Goal: Information Seeking & Learning: Check status

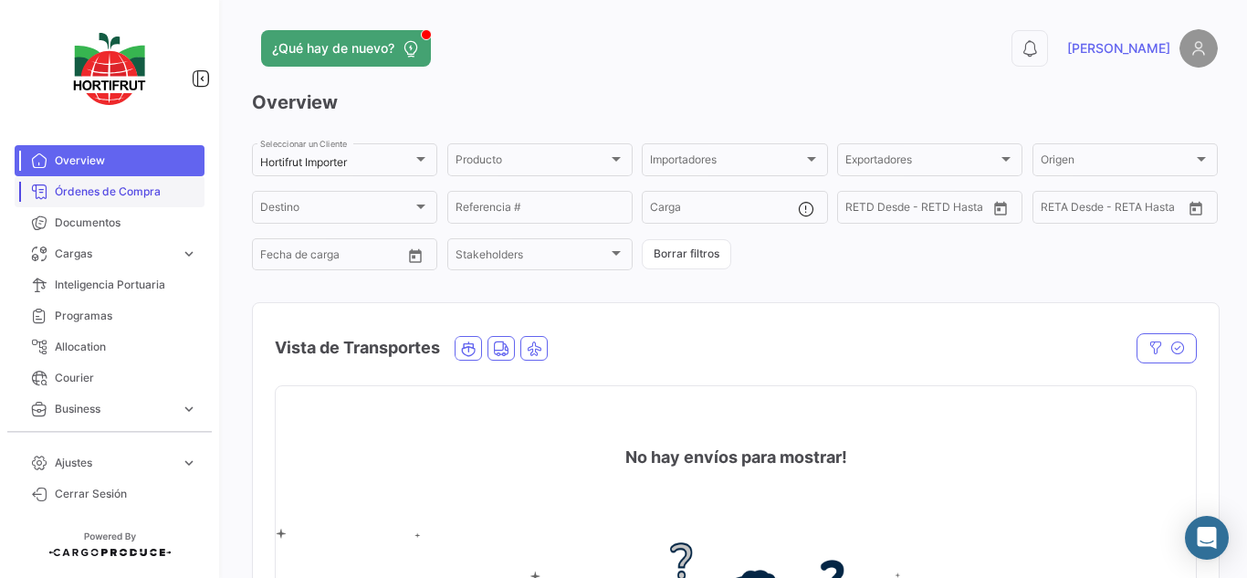
click at [154, 194] on span "Órdenes de Compra" at bounding box center [126, 191] width 142 height 16
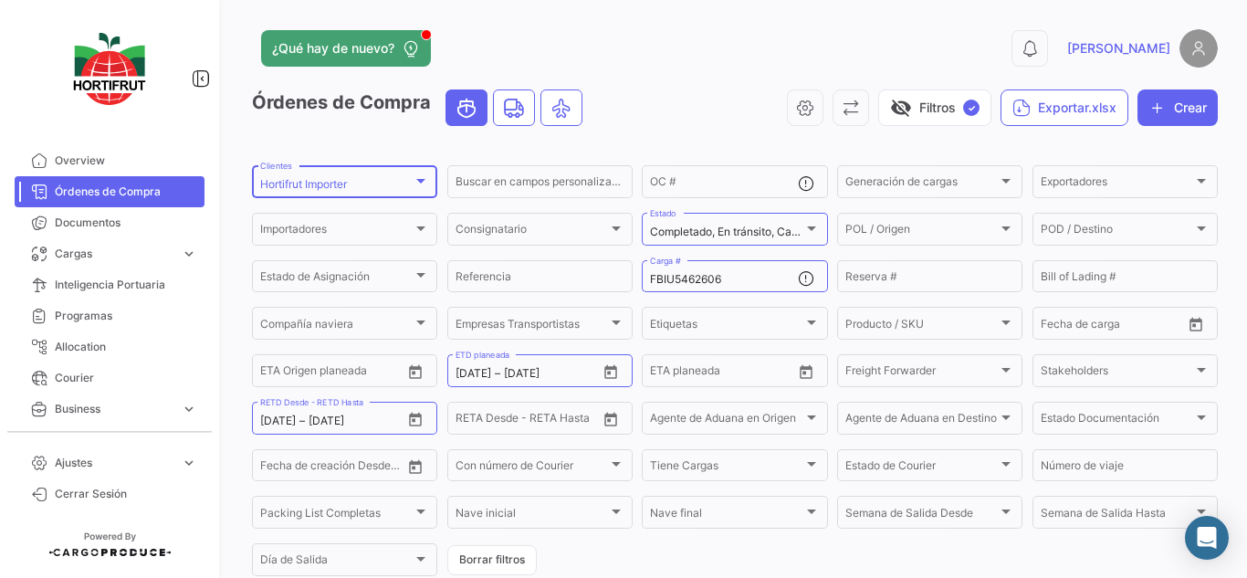
click at [407, 193] on div "Hortifrut Importer Clientes" at bounding box center [344, 180] width 169 height 36
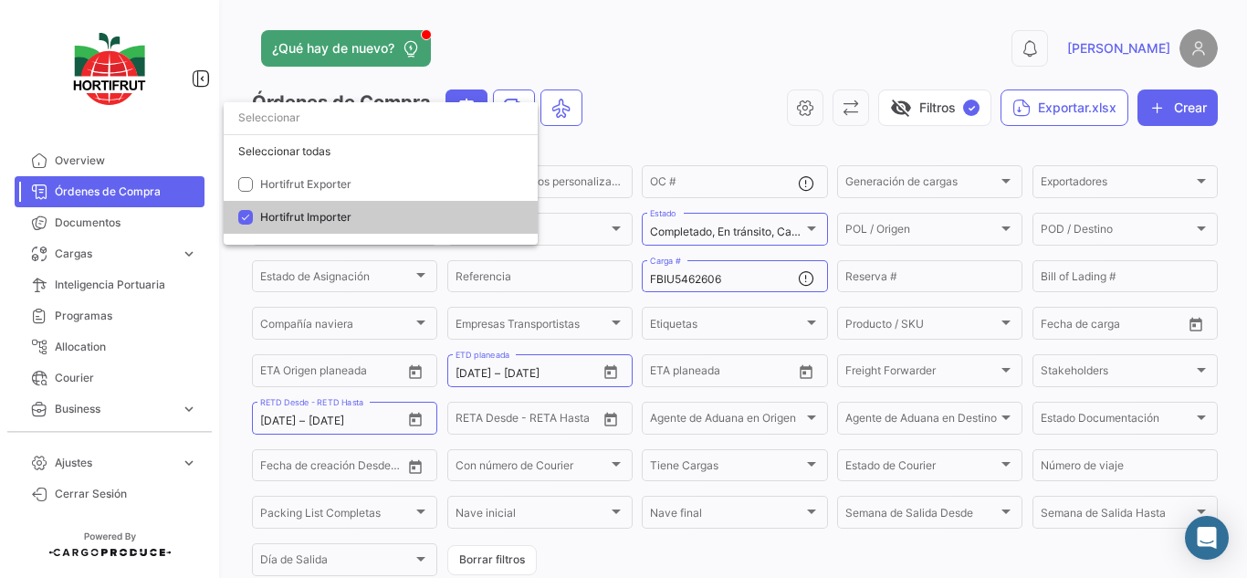
click at [318, 216] on span "Hortifrut Importer" at bounding box center [305, 217] width 91 height 14
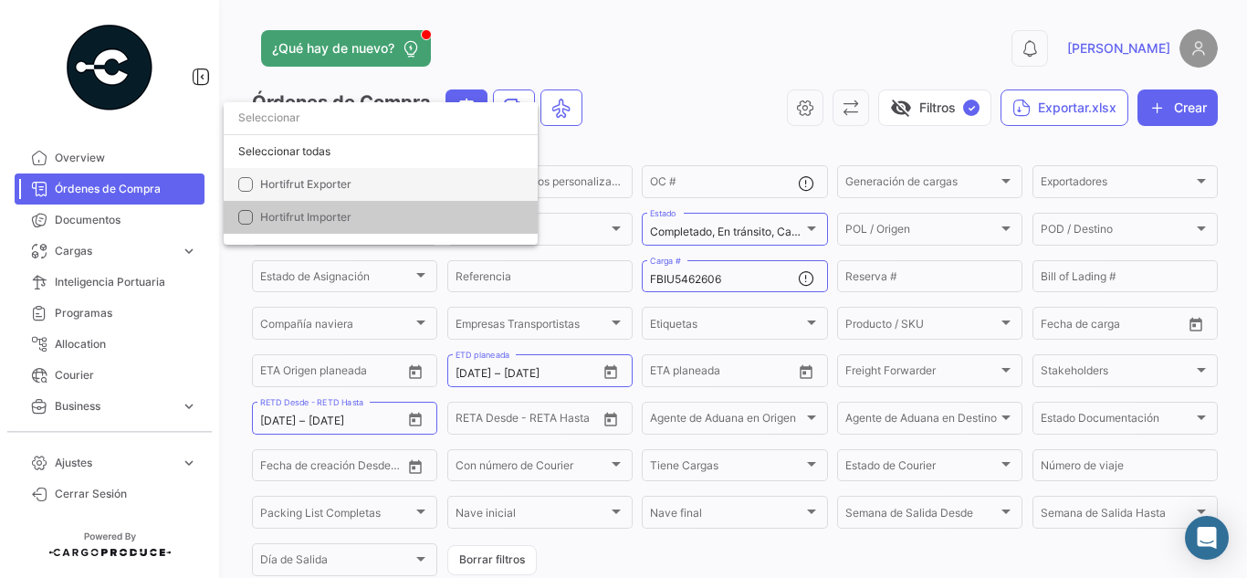
click at [326, 190] on span "Hortifrut Exporter" at bounding box center [305, 184] width 91 height 14
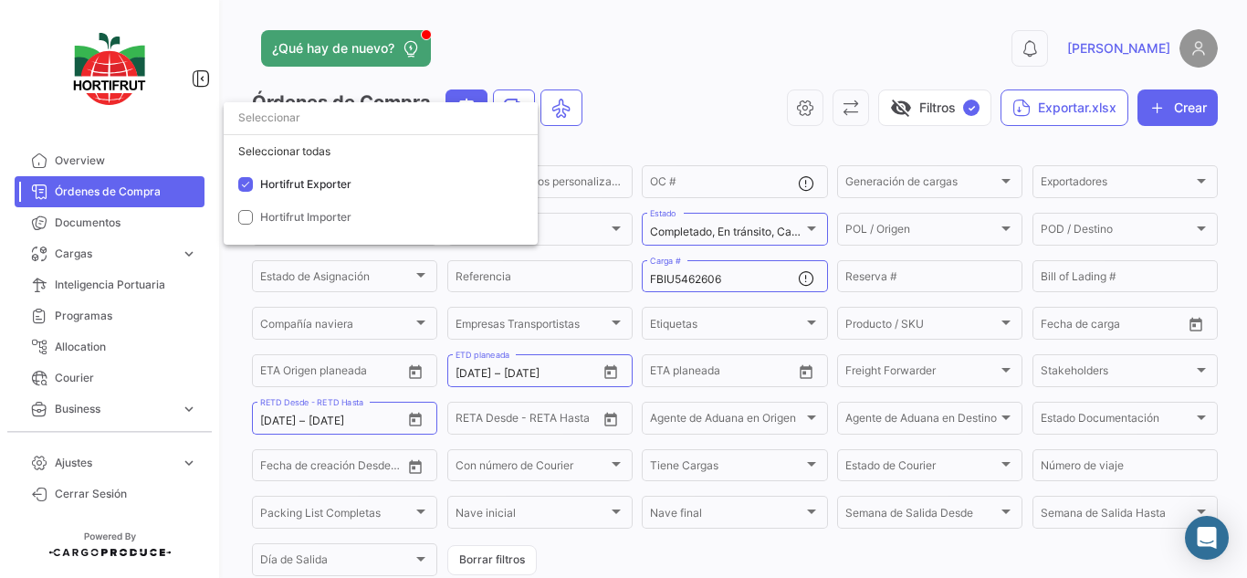
click at [725, 120] on div at bounding box center [623, 289] width 1247 height 578
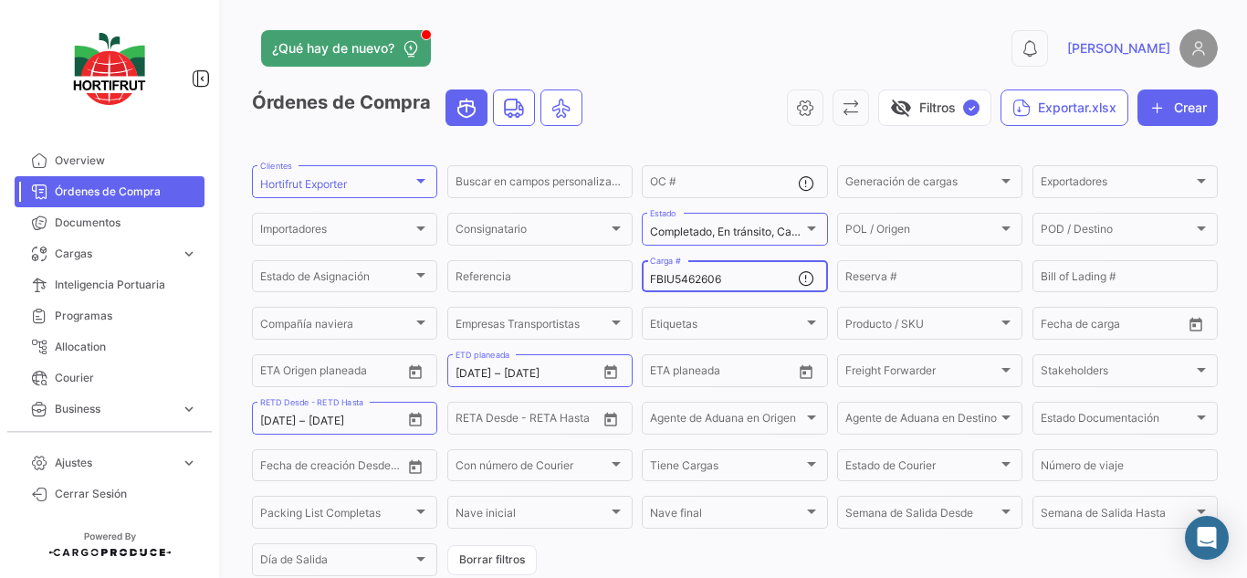
drag, startPoint x: 739, startPoint y: 278, endPoint x: 631, endPoint y: 290, distance: 109.3
click at [631, 290] on form "Hortifrut Exporter Clientes Buscar en campos personalizados... OC # Generación …" at bounding box center [735, 370] width 966 height 416
click at [603, 365] on icon "Open calendar" at bounding box center [611, 372] width 16 height 16
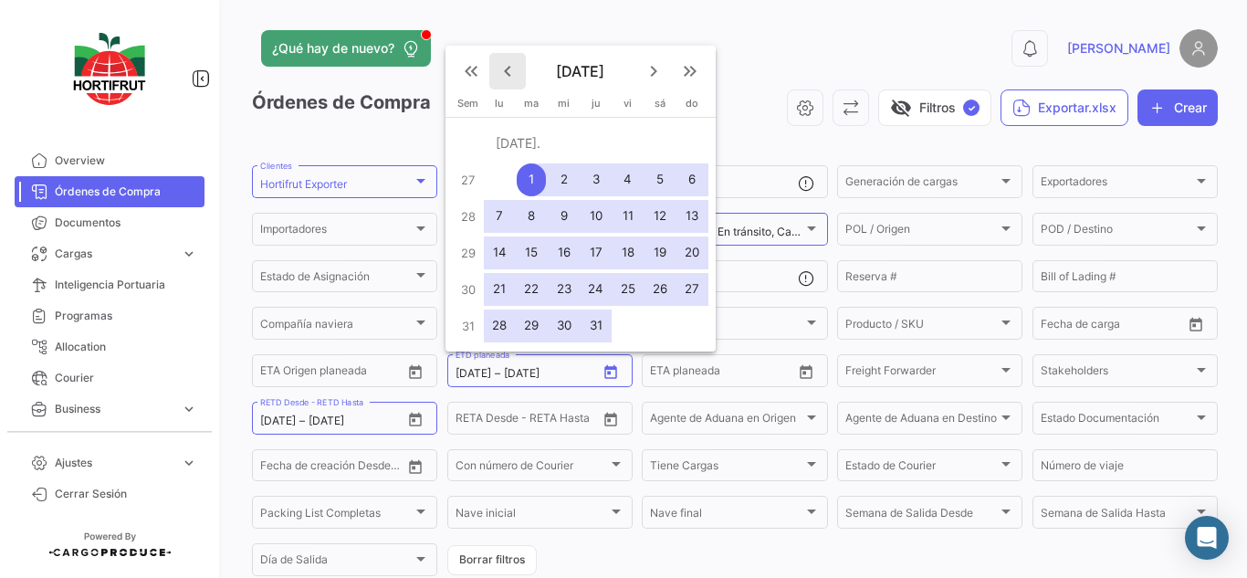
click at [516, 71] on mat-icon "keyboard_arrow_left" at bounding box center [508, 71] width 22 height 22
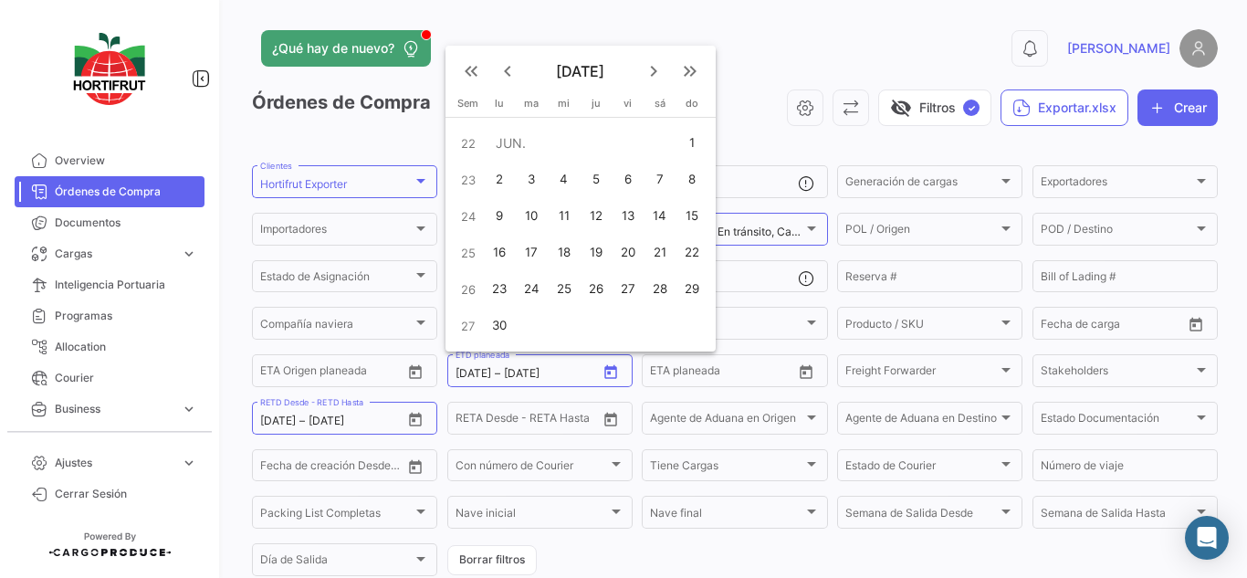
click at [513, 76] on mat-icon "keyboard_arrow_left" at bounding box center [508, 71] width 22 height 22
click at [600, 183] on div "1" at bounding box center [596, 179] width 28 height 33
type input "[DATE]"
click at [650, 111] on mat-icon "keyboard_arrow_right" at bounding box center [654, 108] width 22 height 22
click at [650, 111] on th "[DATE] sá" at bounding box center [660, 107] width 32 height 20
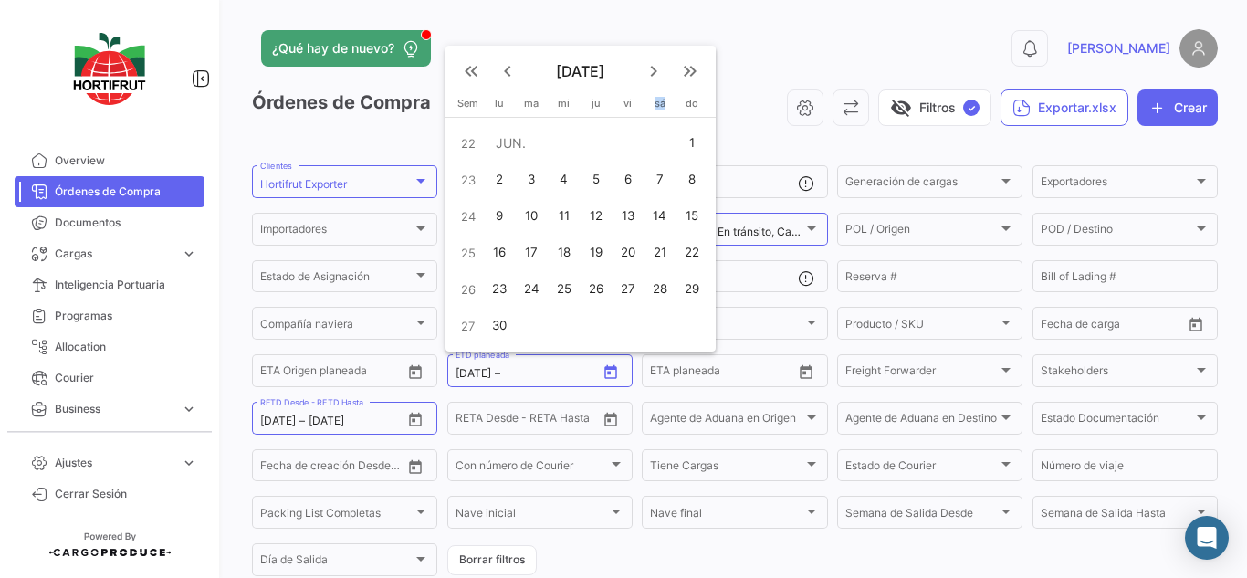
click at [662, 77] on mat-icon "keyboard_arrow_right" at bounding box center [654, 71] width 22 height 22
click at [655, 110] on mat-icon "keyboard_arrow_right" at bounding box center [654, 108] width 22 height 22
click at [659, 74] on mat-icon "keyboard_arrow_right" at bounding box center [654, 71] width 22 height 22
click at [538, 222] on div "7" at bounding box center [531, 216] width 29 height 33
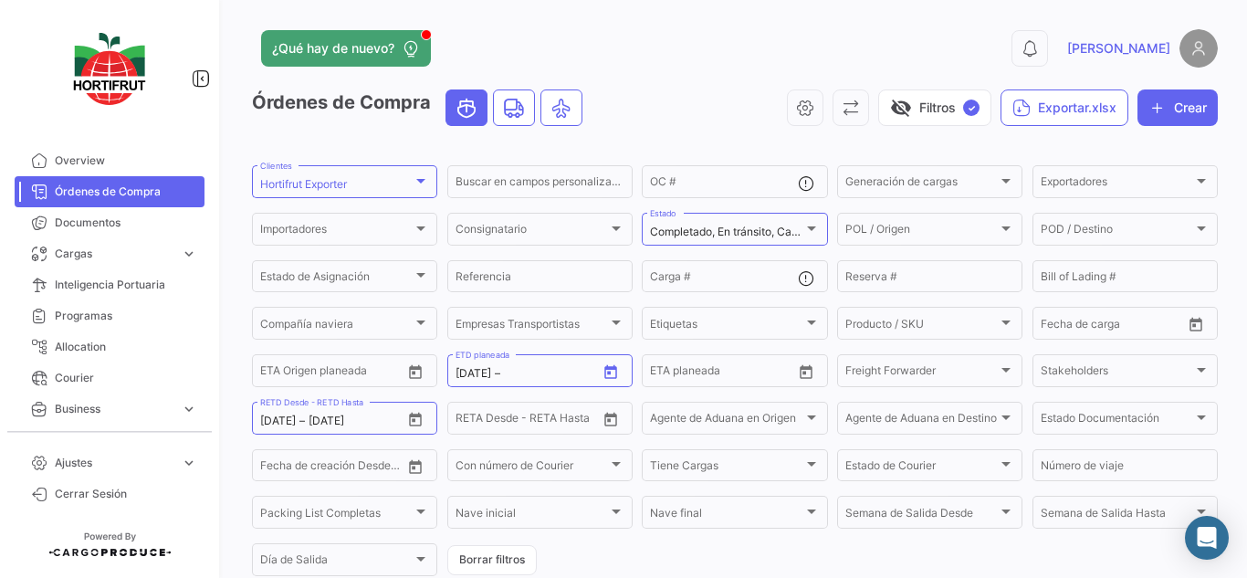
type input "[DATE]"
click at [416, 421] on icon "Open calendar" at bounding box center [415, 420] width 16 height 16
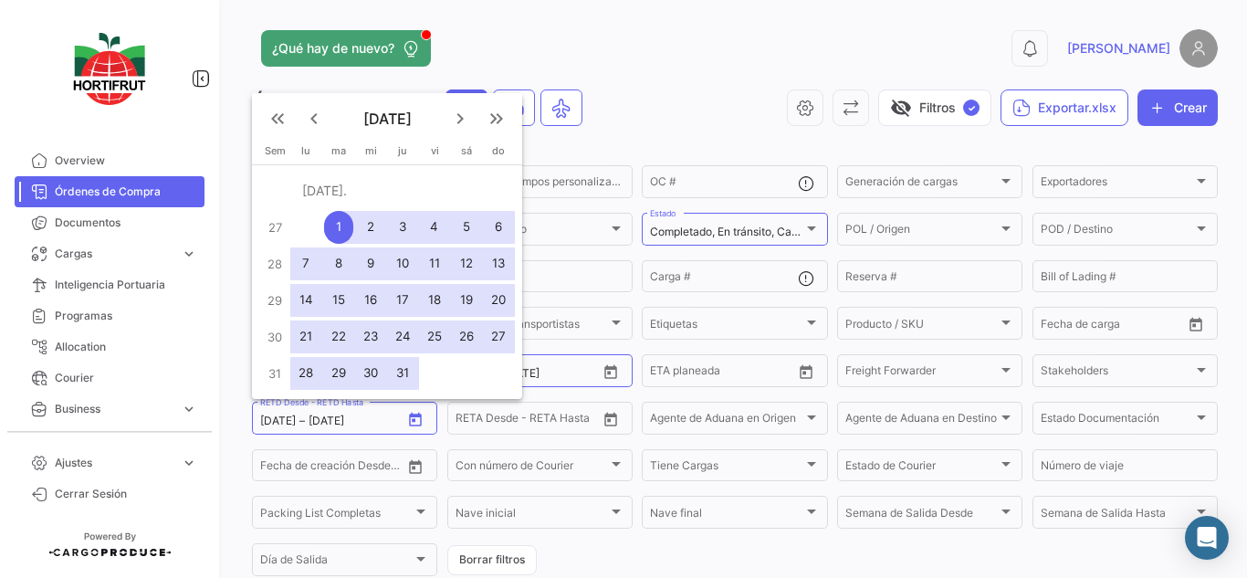
click at [380, 424] on div at bounding box center [623, 289] width 1247 height 578
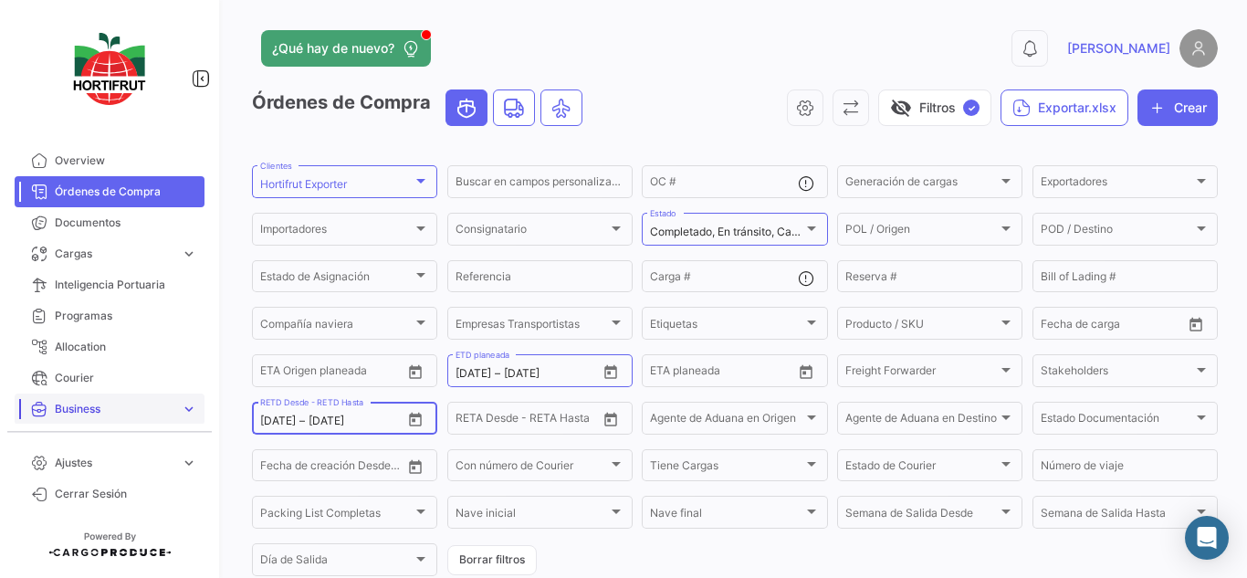
drag, startPoint x: 367, startPoint y: 418, endPoint x: 37, endPoint y: 409, distance: 329.7
click at [37, 409] on mat-sidenav-container "Overview Órdenes de Compra Documentos Cargas expand_more Cargas Aéreas Cargas M…" at bounding box center [623, 289] width 1247 height 578
click at [299, 419] on div "[DATE] [DATE] –" at bounding box center [330, 420] width 141 height 13
click at [305, 422] on span "–" at bounding box center [301, 420] width 5 height 13
drag, startPoint x: 306, startPoint y: 422, endPoint x: 206, endPoint y: 425, distance: 99.6
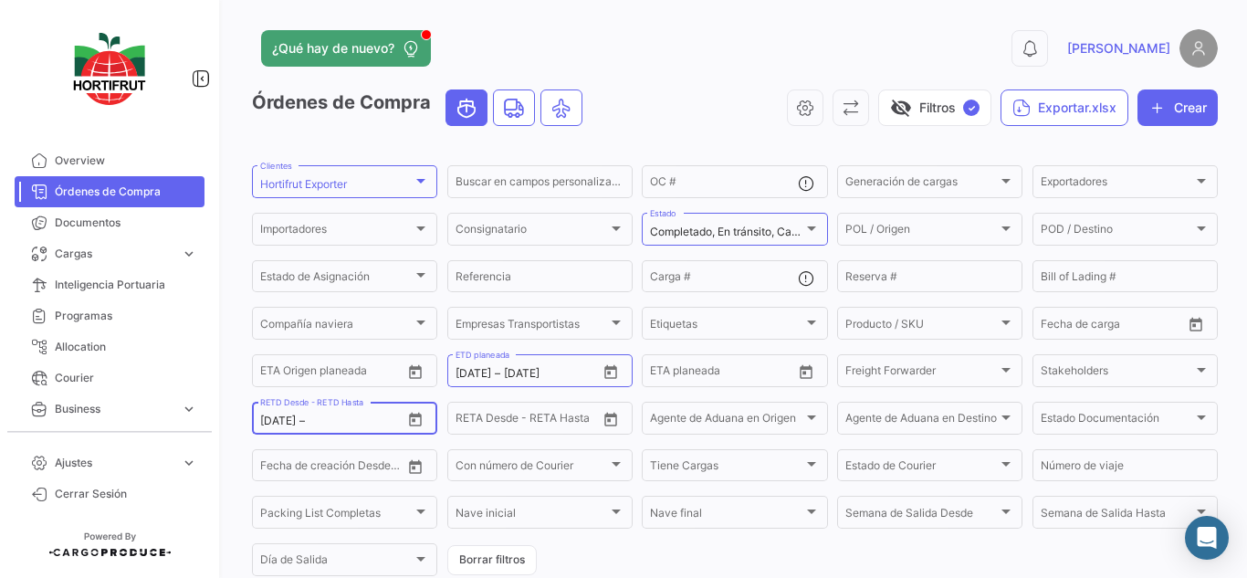
click at [206, 425] on mat-sidenav-container "Overview Órdenes de Compra Documentos Cargas expand_more Cargas Aéreas Cargas M…" at bounding box center [623, 289] width 1247 height 578
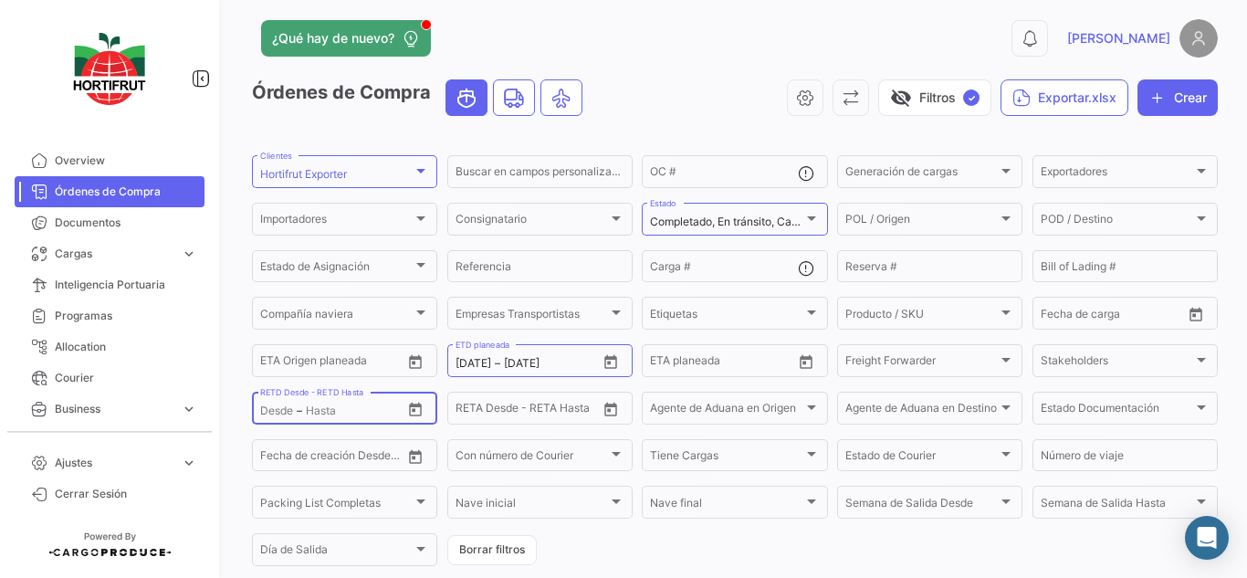
scroll to position [9, 0]
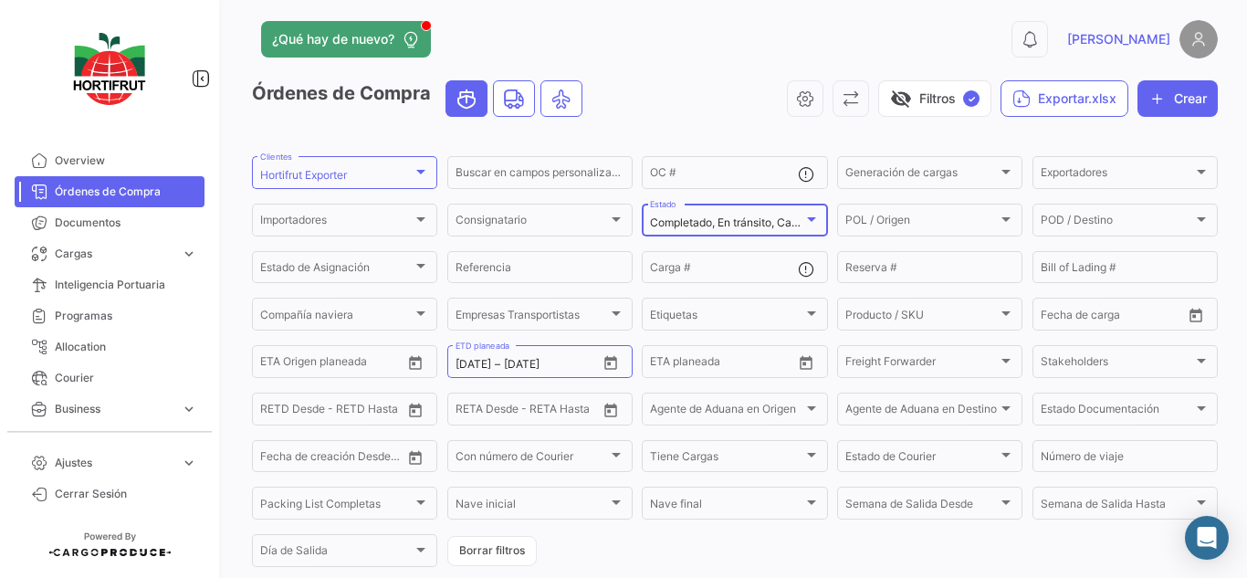
click at [741, 225] on mat-select-trigger "Completado, En tránsito, Carga de Detalles Pendiente" at bounding box center [786, 222] width 273 height 14
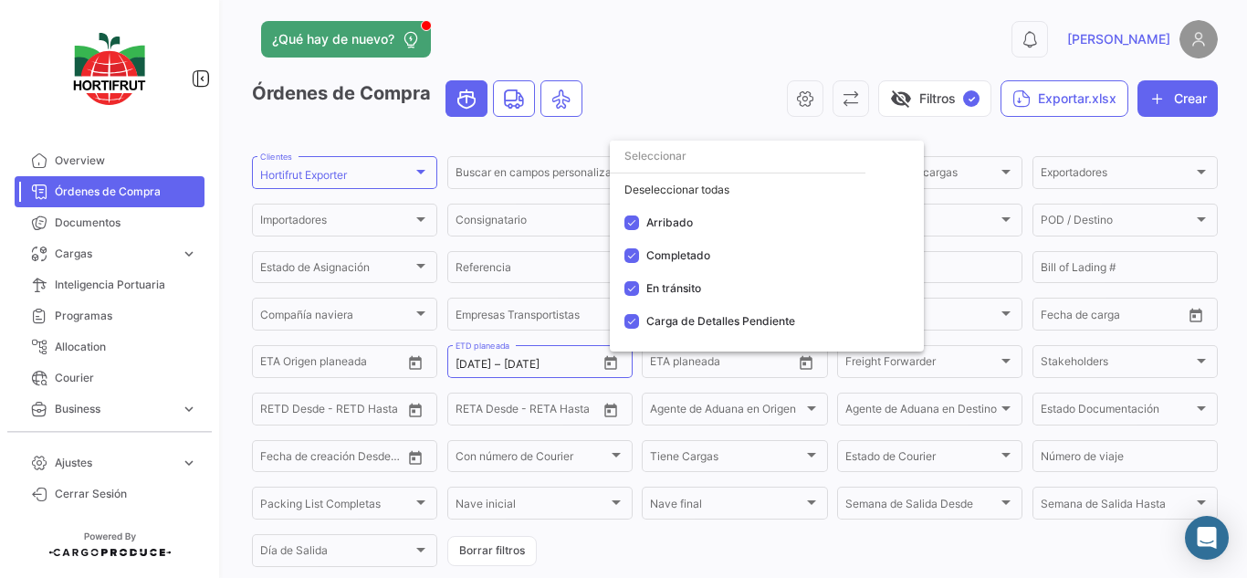
click at [739, 112] on div at bounding box center [623, 289] width 1247 height 578
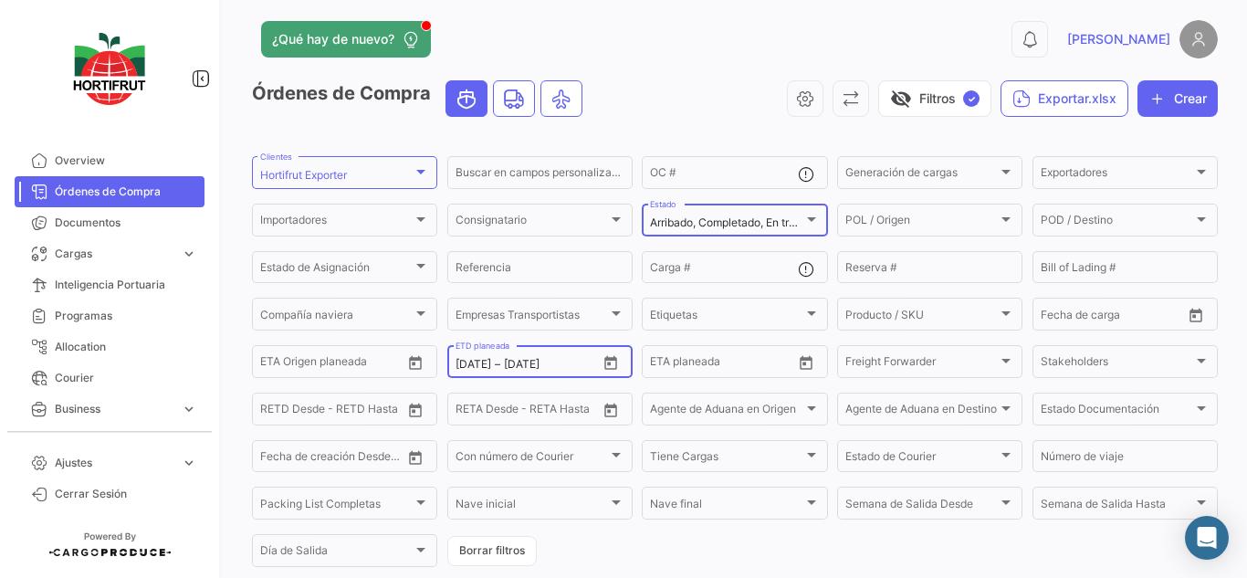
click at [522, 366] on input "[DATE]" at bounding box center [538, 364] width 68 height 13
click at [572, 100] on icon "Air" at bounding box center [561, 99] width 22 height 23
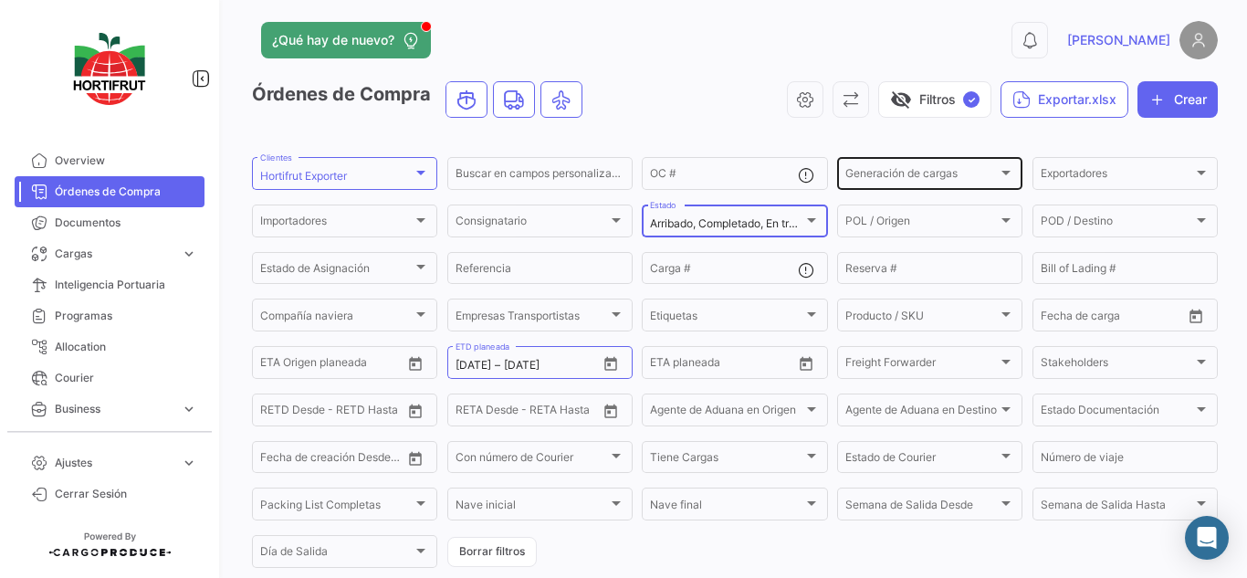
scroll to position [0, 0]
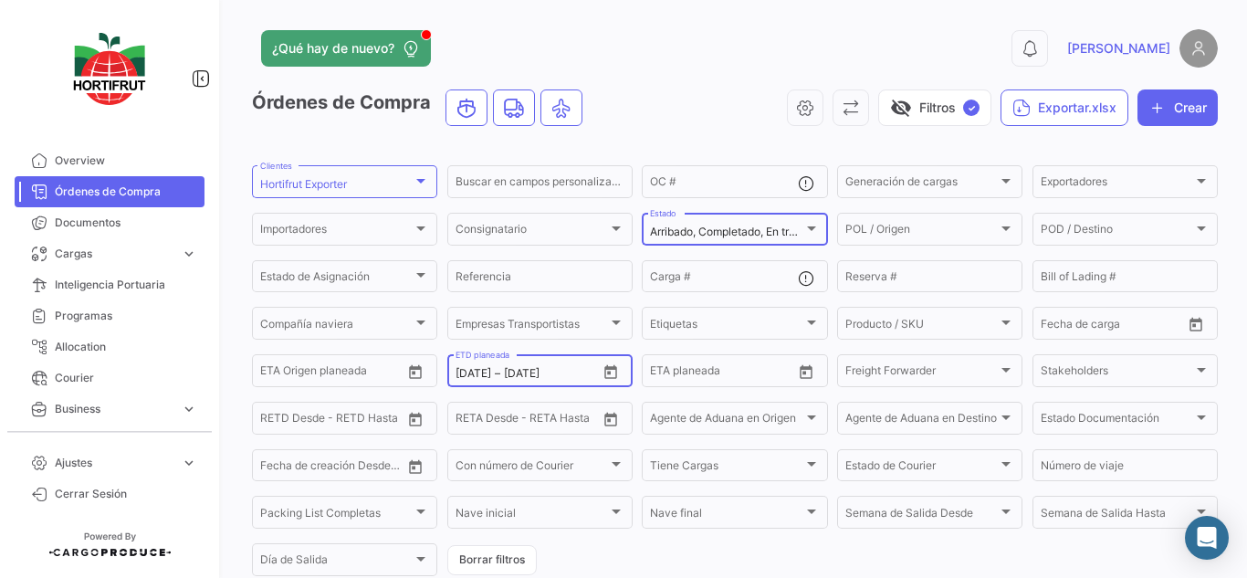
click at [600, 364] on button "Open calendar" at bounding box center [610, 371] width 27 height 27
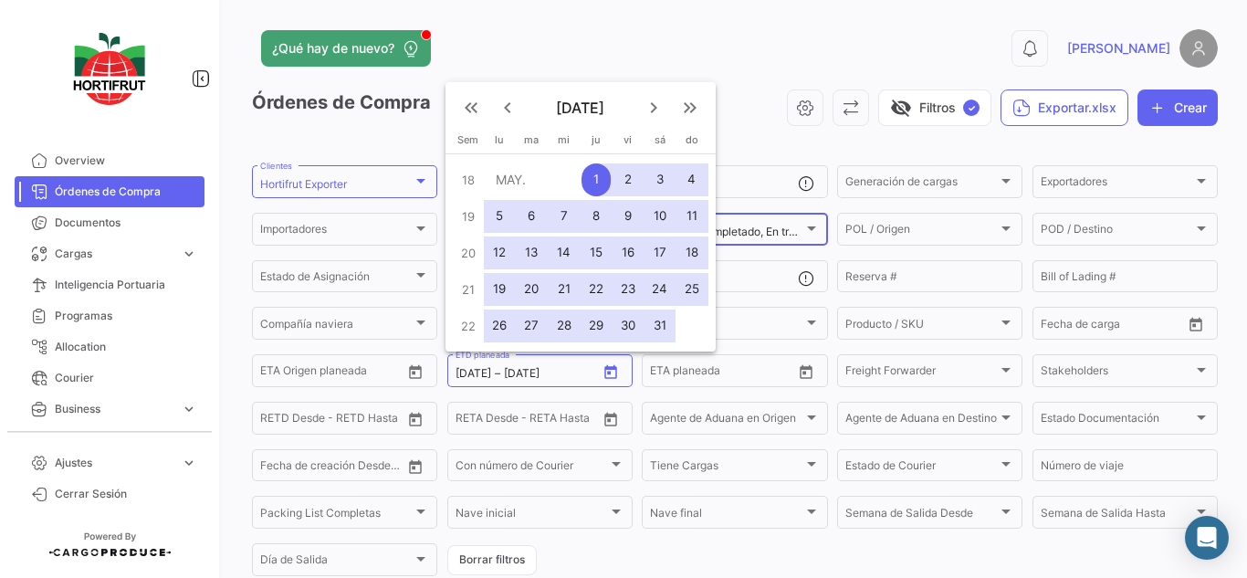
click at [399, 416] on div at bounding box center [623, 289] width 1247 height 578
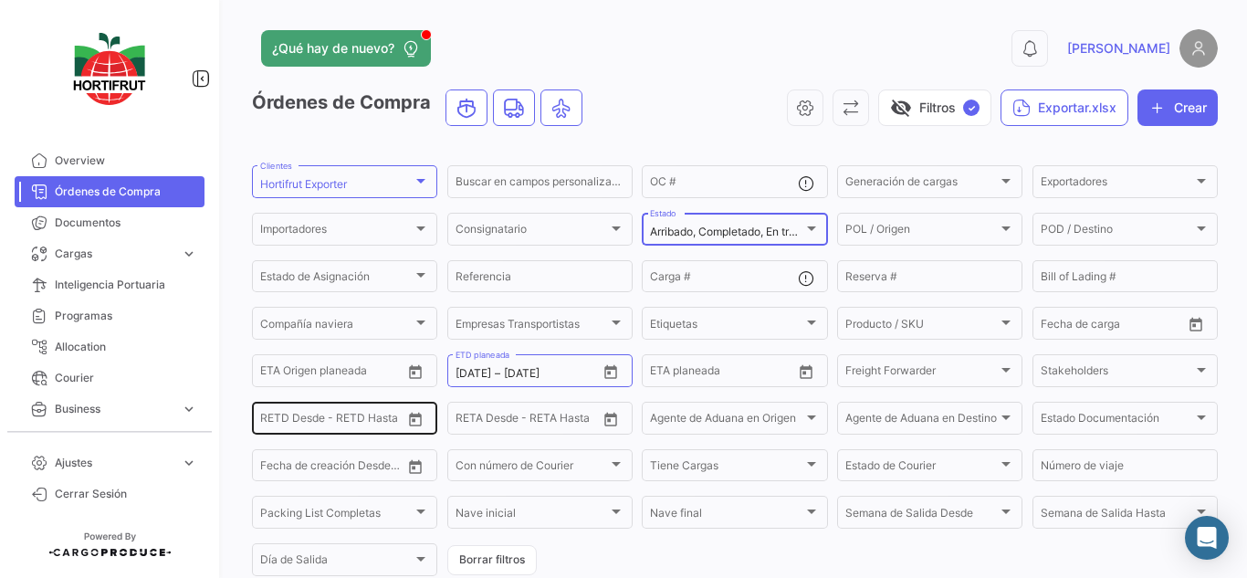
click at [431, 423] on div "Desde – RETD Desde - RETD Hasta" at bounding box center [344, 417] width 185 height 36
click at [413, 423] on icon "Open calendar" at bounding box center [415, 420] width 16 height 16
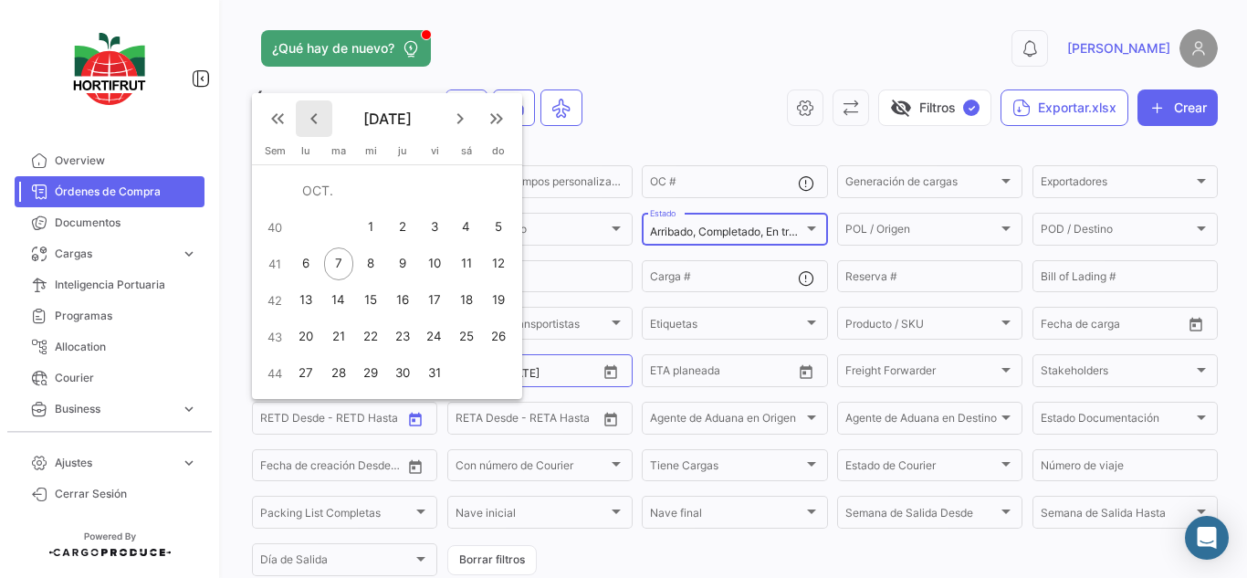
click at [324, 125] on mat-icon "keyboard_arrow_left" at bounding box center [314, 119] width 22 height 22
click at [324, 125] on div at bounding box center [623, 289] width 1247 height 578
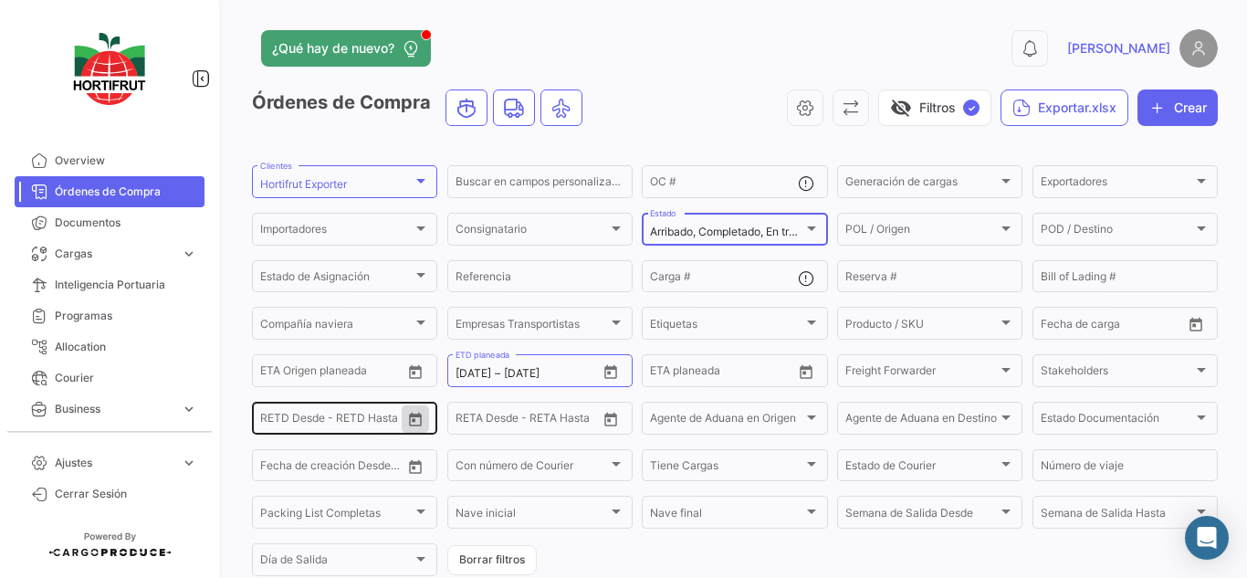
click at [414, 421] on icon "Open calendar" at bounding box center [415, 420] width 16 height 16
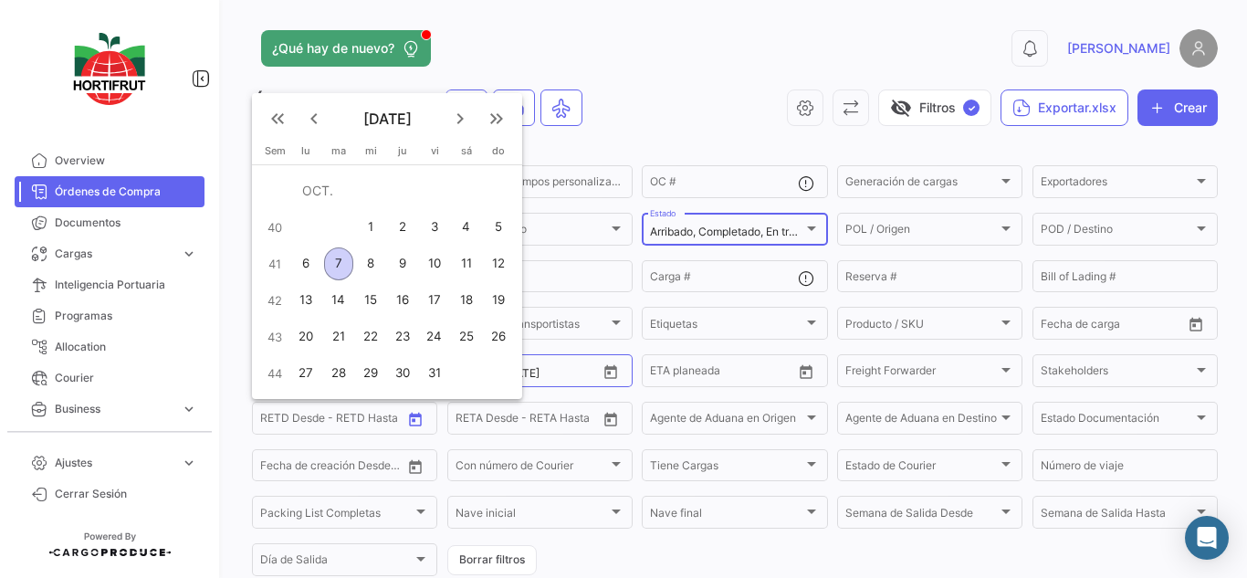
click at [325, 123] on button "keyboard_arrow_left" at bounding box center [314, 118] width 37 height 37
click at [318, 122] on mat-icon "keyboard_arrow_left" at bounding box center [314, 119] width 22 height 22
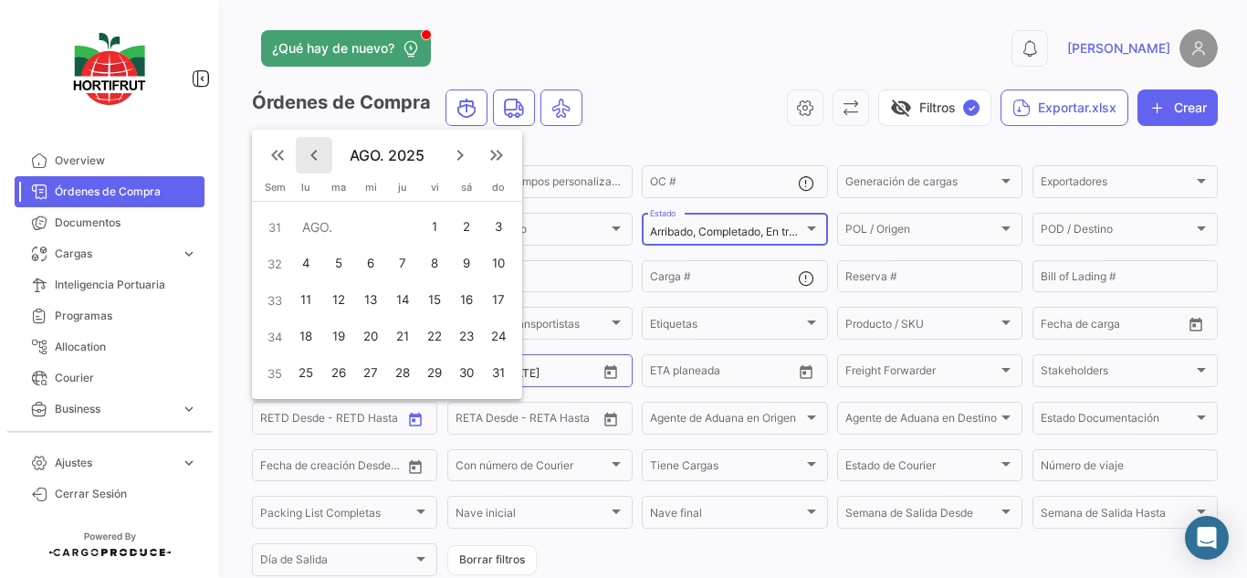
click at [314, 161] on mat-icon "keyboard_arrow_left" at bounding box center [314, 155] width 22 height 22
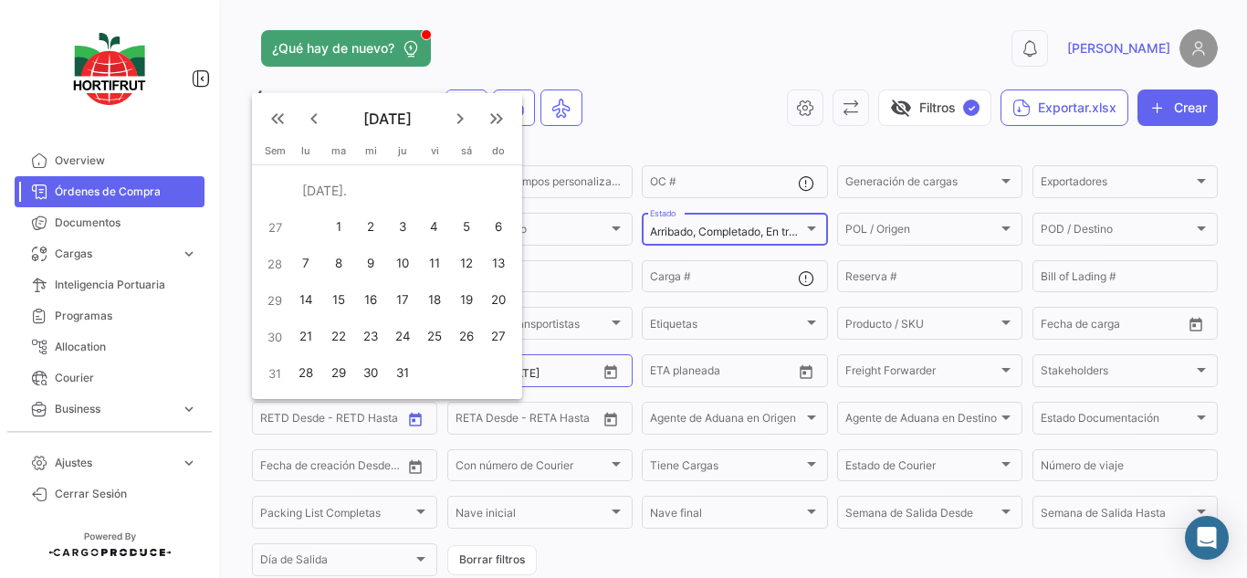
click at [314, 119] on mat-icon "keyboard_arrow_left" at bounding box center [314, 119] width 22 height 22
click at [312, 120] on mat-icon "keyboard_arrow_left" at bounding box center [314, 119] width 22 height 22
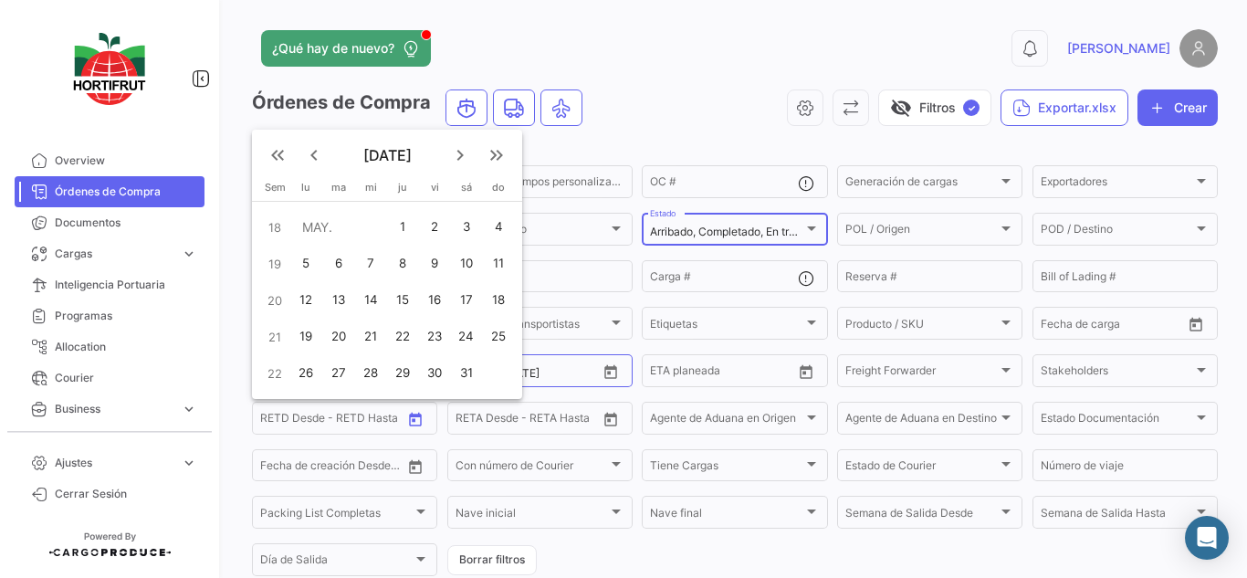
click at [397, 226] on div "1" at bounding box center [403, 227] width 28 height 33
type input "[DATE]"
click at [453, 156] on mat-icon "keyboard_arrow_right" at bounding box center [460, 155] width 22 height 22
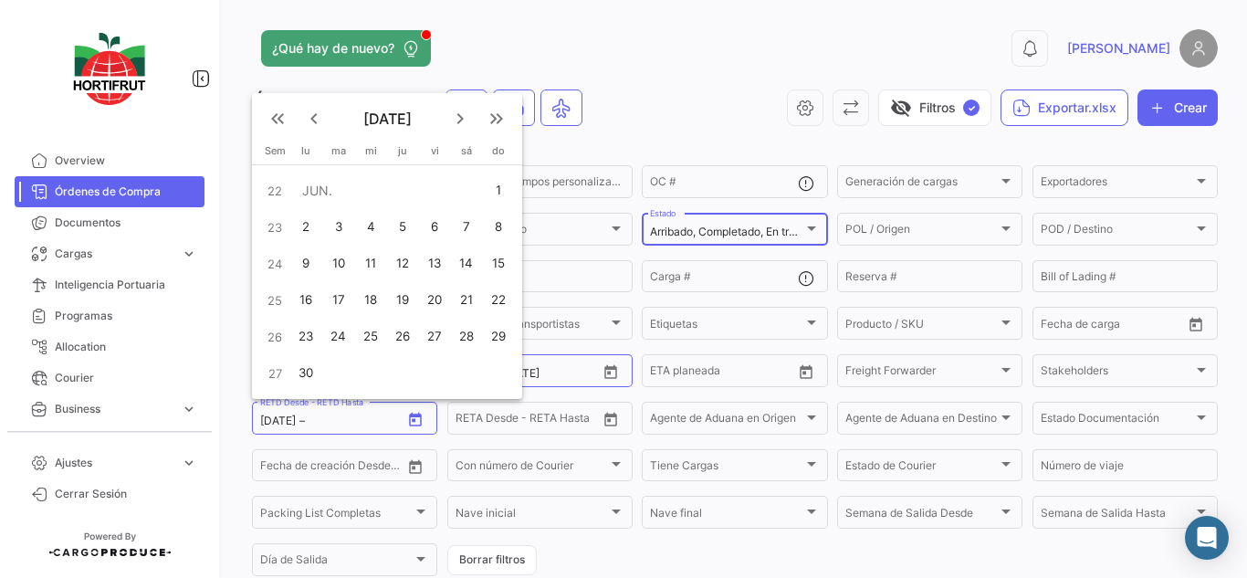
click at [453, 156] on th "[DATE] sá" at bounding box center [466, 154] width 32 height 20
click at [466, 129] on mat-icon "keyboard_arrow_right" at bounding box center [460, 119] width 22 height 22
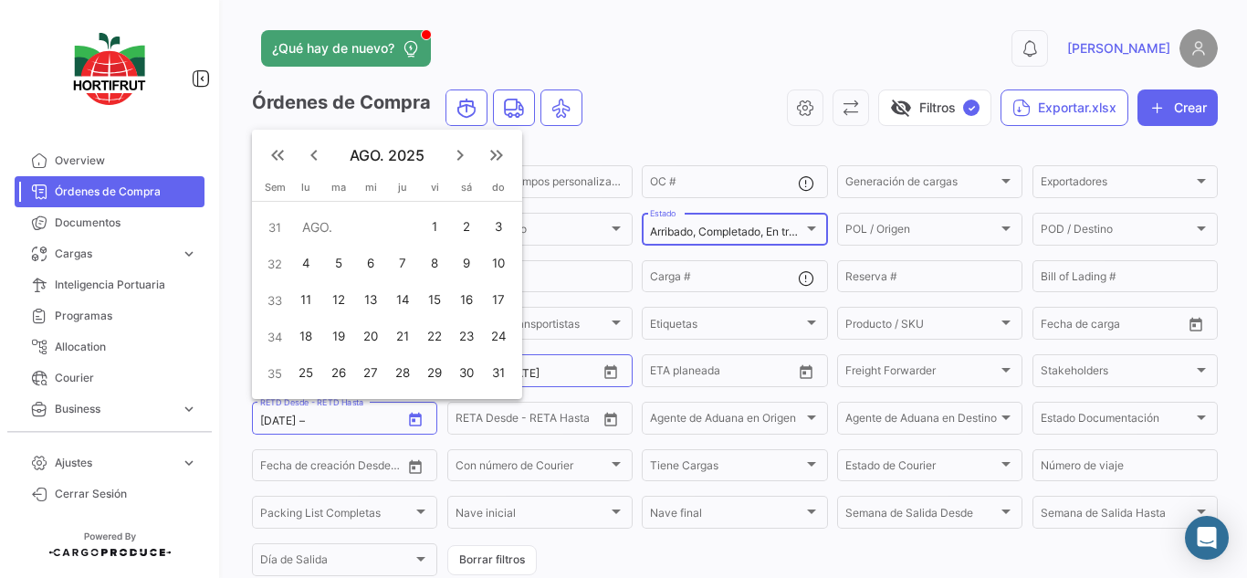
click at [462, 168] on button "keyboard_arrow_right" at bounding box center [460, 155] width 37 height 37
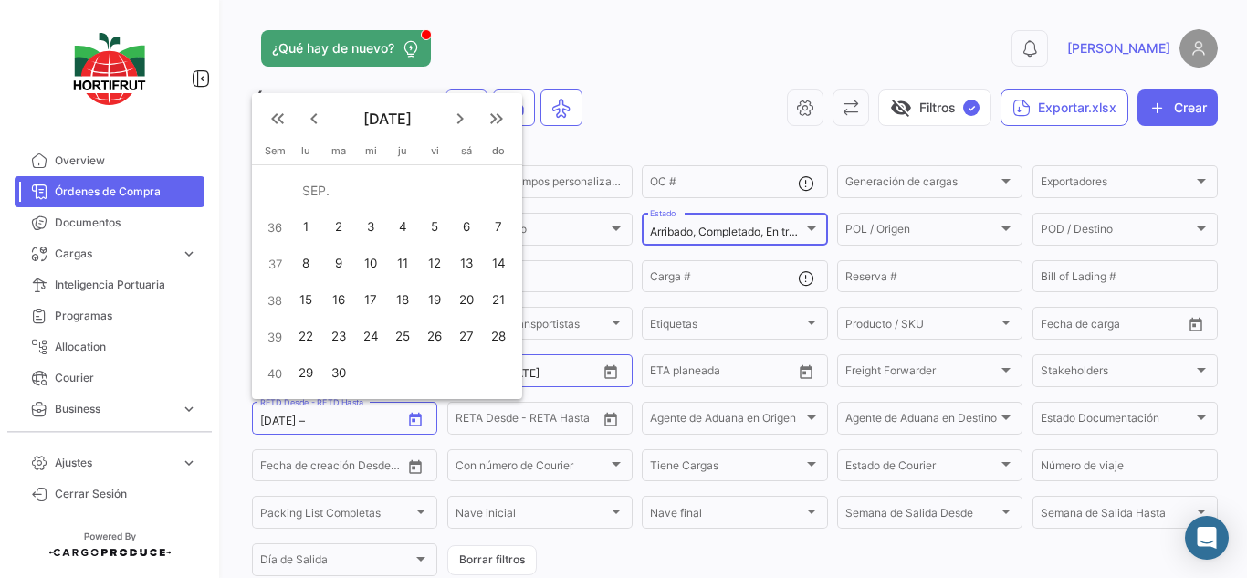
click at [463, 122] on mat-icon "keyboard_arrow_right" at bounding box center [460, 119] width 22 height 22
click at [342, 260] on div "7" at bounding box center [338, 263] width 29 height 33
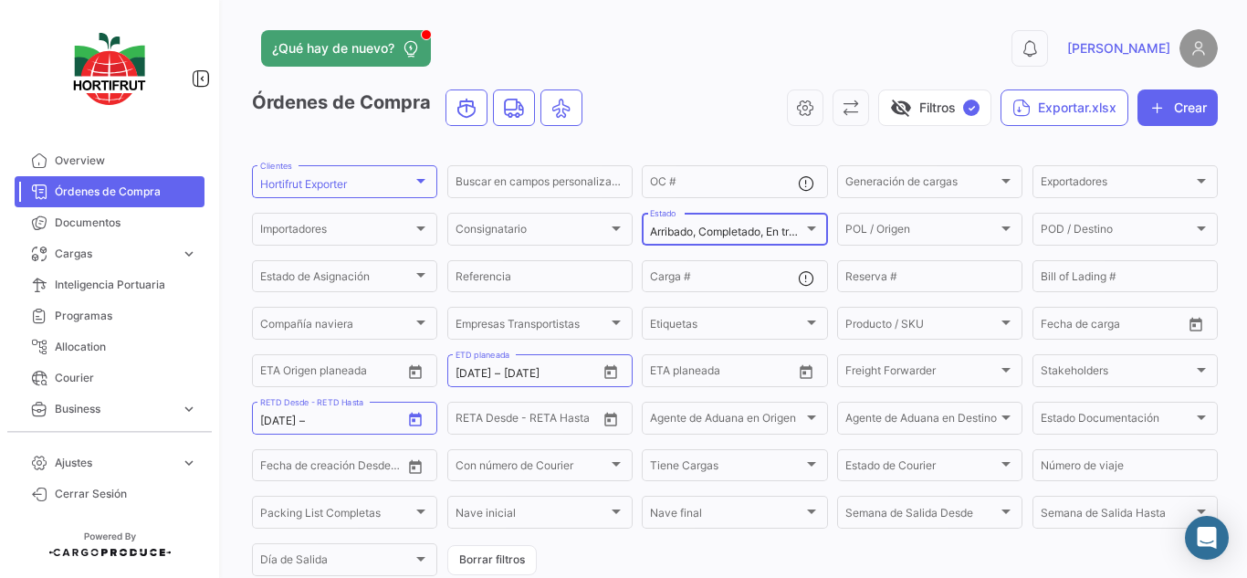
type input "[DATE]"
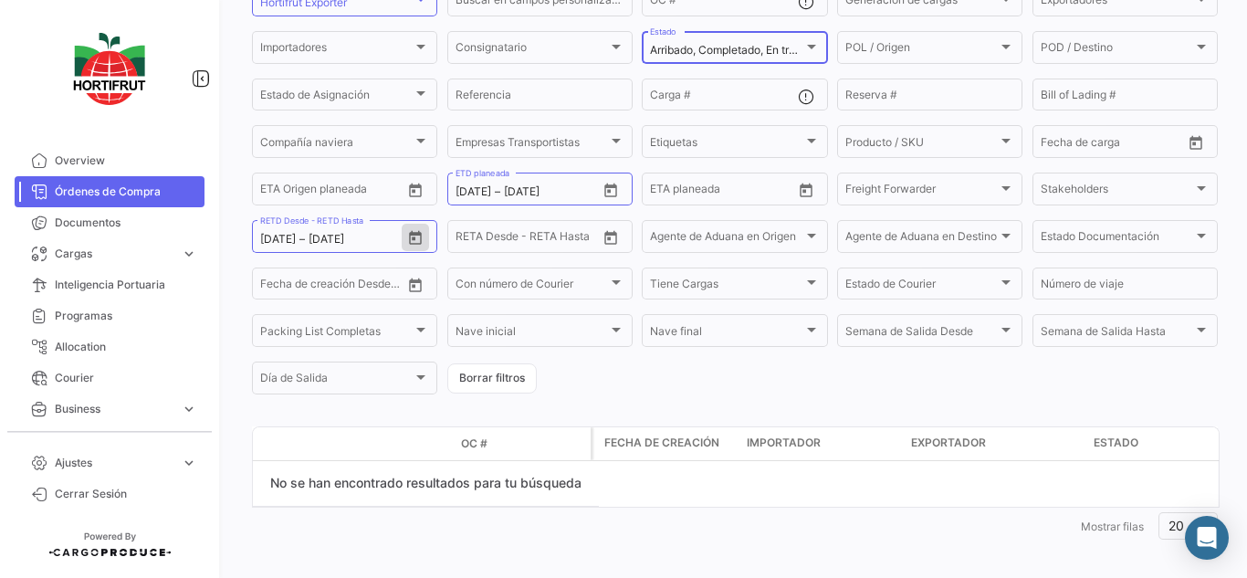
scroll to position [192, 0]
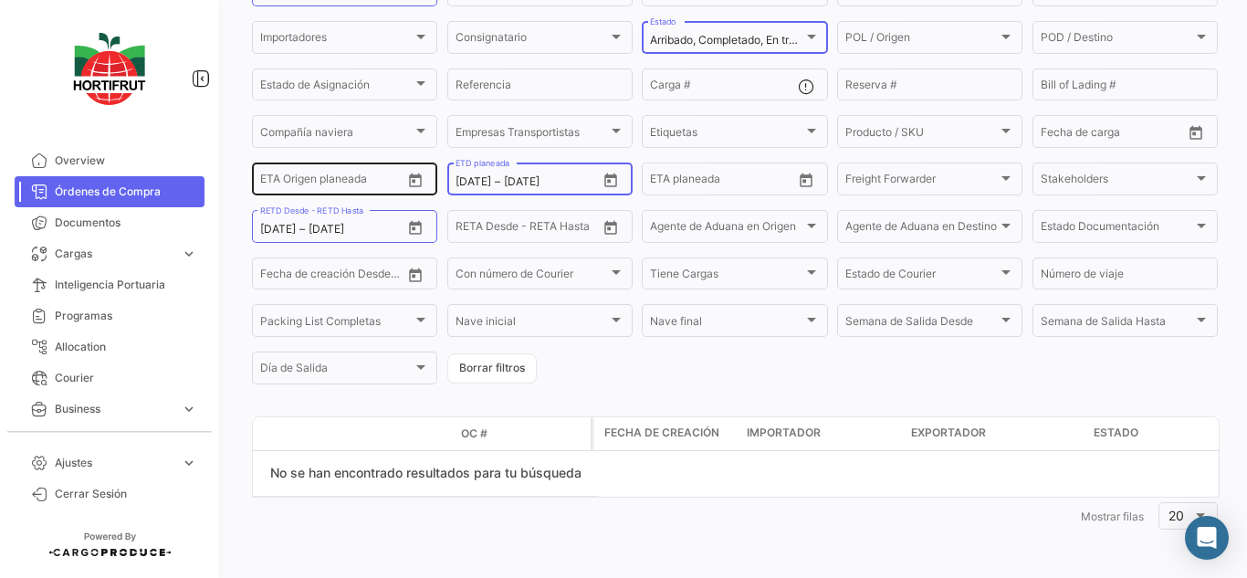
drag, startPoint x: 578, startPoint y: 183, endPoint x: 334, endPoint y: 179, distance: 243.8
click at [0, 0] on div "Buscar en campos personalizados... OC # Generación de cargas Generación de carg…" at bounding box center [0, 0] width 0 height 0
drag, startPoint x: 504, startPoint y: 180, endPoint x: 351, endPoint y: 178, distance: 152.5
click at [0, 0] on div "Buscar en campos personalizados... OC # Generación de cargas Generación de carg…" at bounding box center [0, 0] width 0 height 0
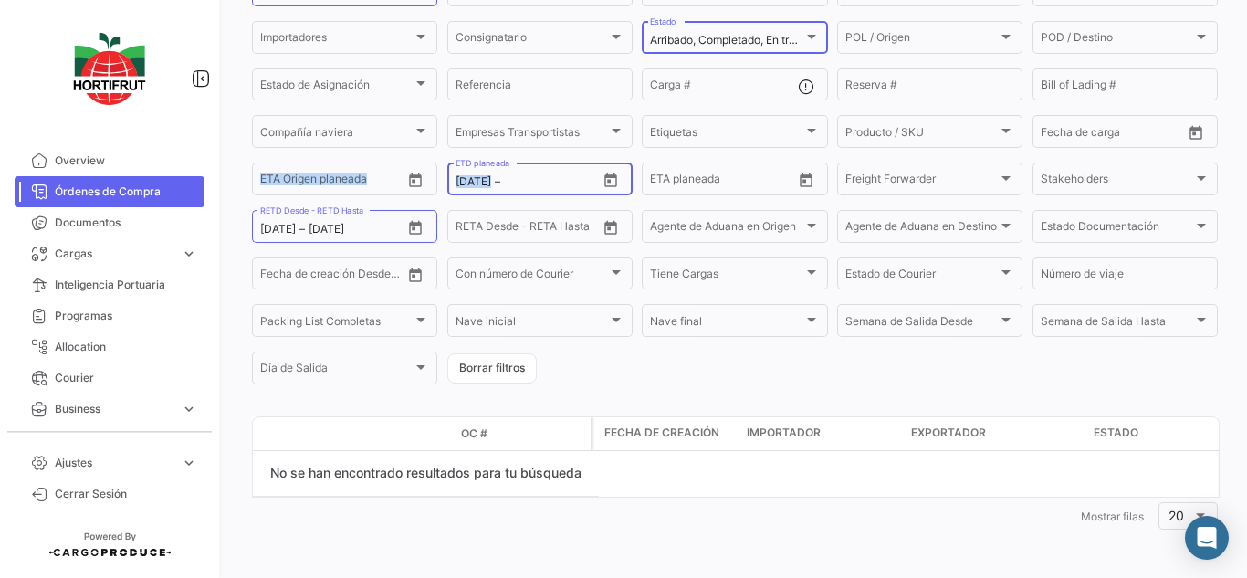
click at [464, 182] on input "[DATE]" at bounding box center [474, 181] width 36 height 13
click at [491, 181] on input "[DATE]" at bounding box center [474, 181] width 36 height 13
click at [501, 181] on div "[DATE] [DATE] –" at bounding box center [526, 181] width 141 height 13
drag, startPoint x: 501, startPoint y: 185, endPoint x: 465, endPoint y: 183, distance: 36.6
click at [465, 183] on div "[DATE] [DATE] –" at bounding box center [526, 181] width 141 height 13
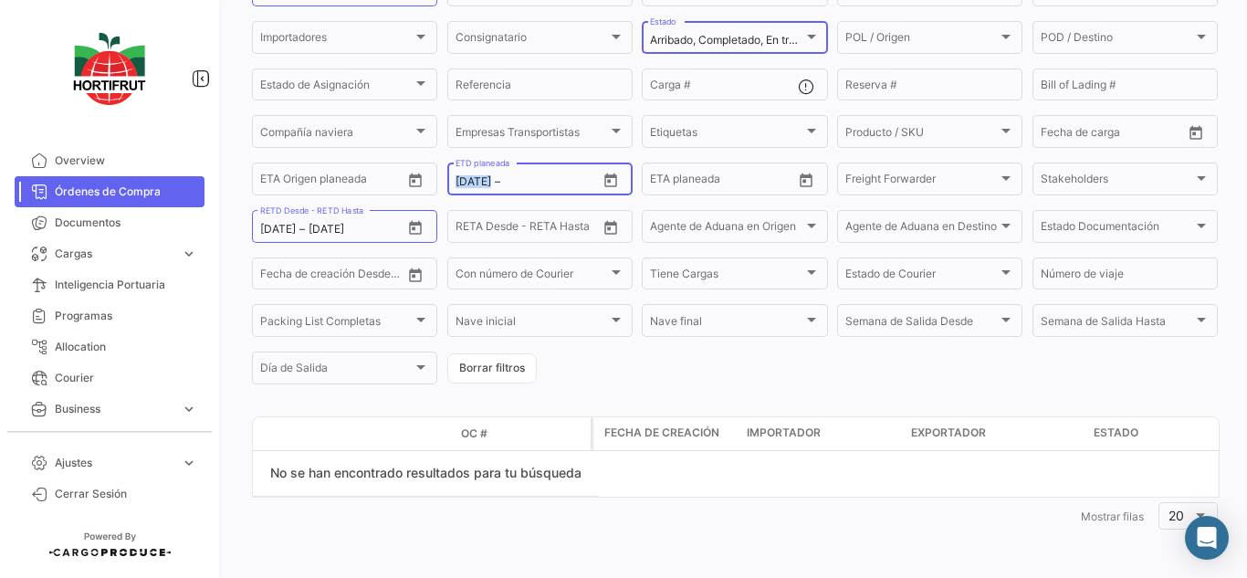
drag, startPoint x: 503, startPoint y: 182, endPoint x: 481, endPoint y: 184, distance: 22.1
click at [481, 184] on div "[DATE] [DATE] –" at bounding box center [526, 181] width 141 height 13
click at [500, 180] on div "[DATE] [DATE] –" at bounding box center [526, 181] width 141 height 13
click at [491, 180] on input "[DATE]" at bounding box center [474, 181] width 36 height 13
drag, startPoint x: 498, startPoint y: 180, endPoint x: 418, endPoint y: 199, distance: 82.6
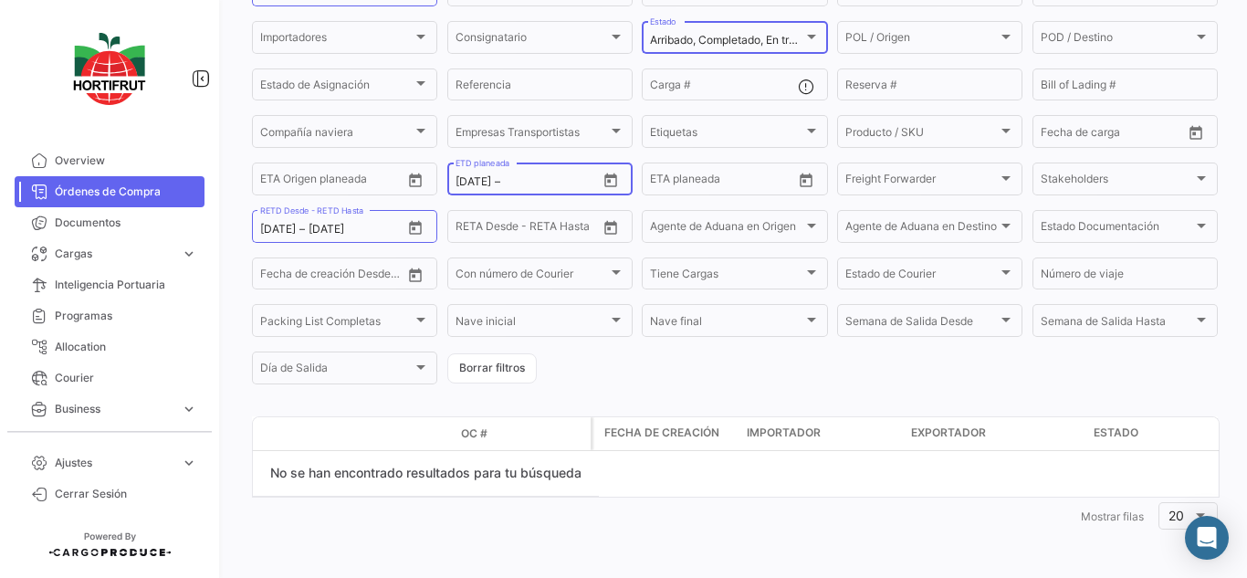
click at [0, 0] on div "Buscar en campos personalizados... OC # Generación de cargas Generación de carg…" at bounding box center [0, 0] width 0 height 0
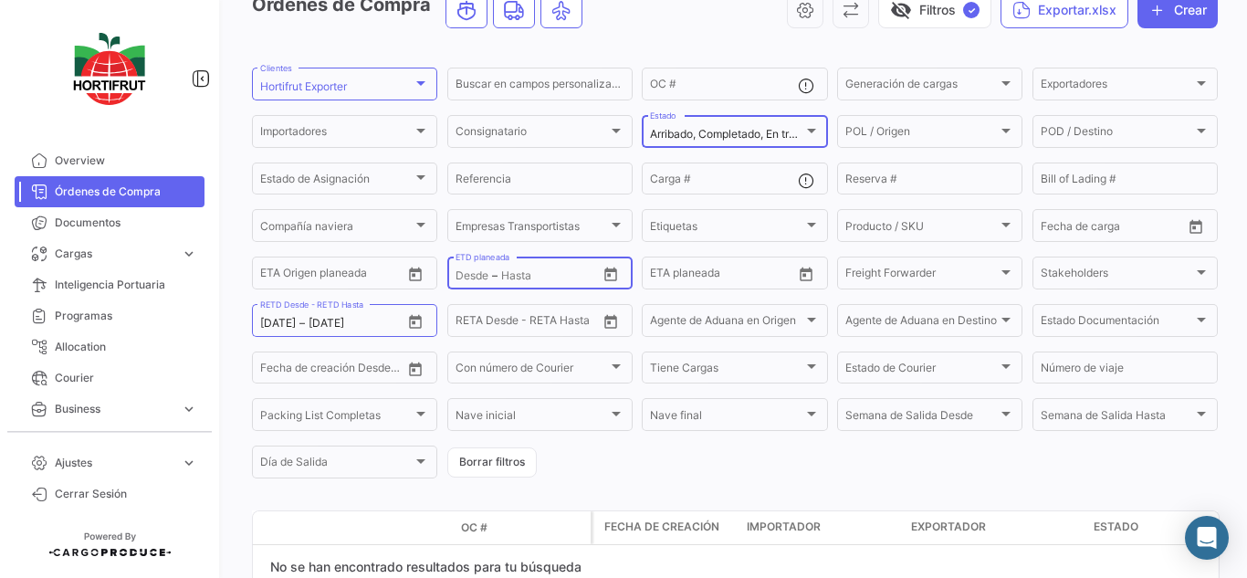
scroll to position [0, 0]
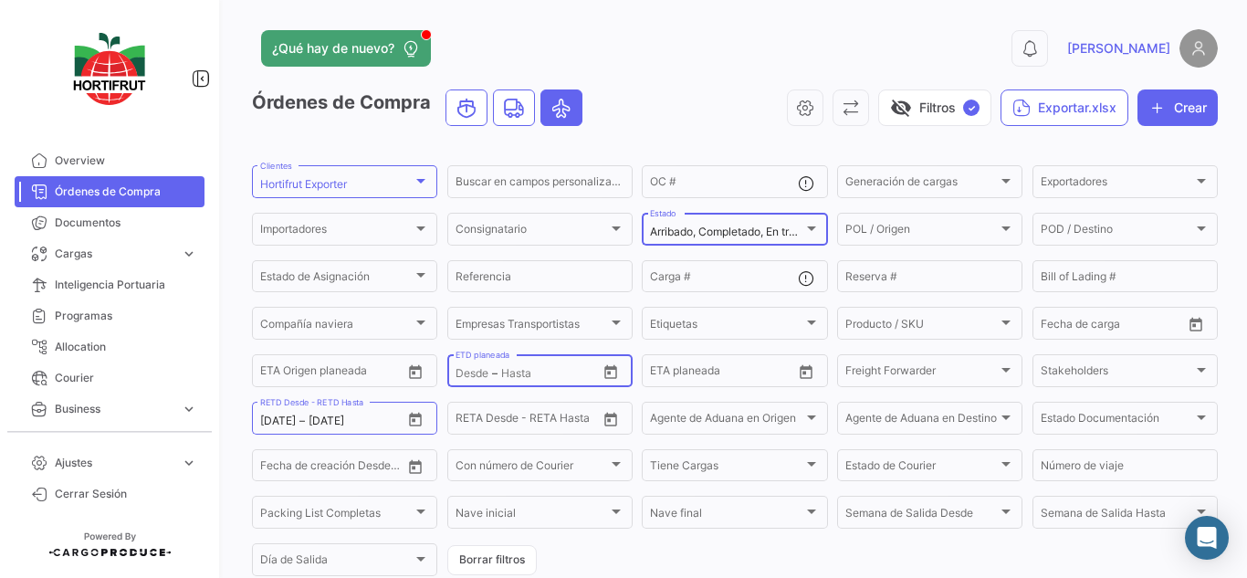
click at [570, 90] on span "Air" at bounding box center [561, 107] width 40 height 35
click at [703, 82] on app-header "¿Qué hay de nuevo? 0 [PERSON_NAME]" at bounding box center [735, 59] width 966 height 60
click at [127, 195] on span "Órdenes de Compra" at bounding box center [126, 191] width 142 height 16
